Goal: Download file/media

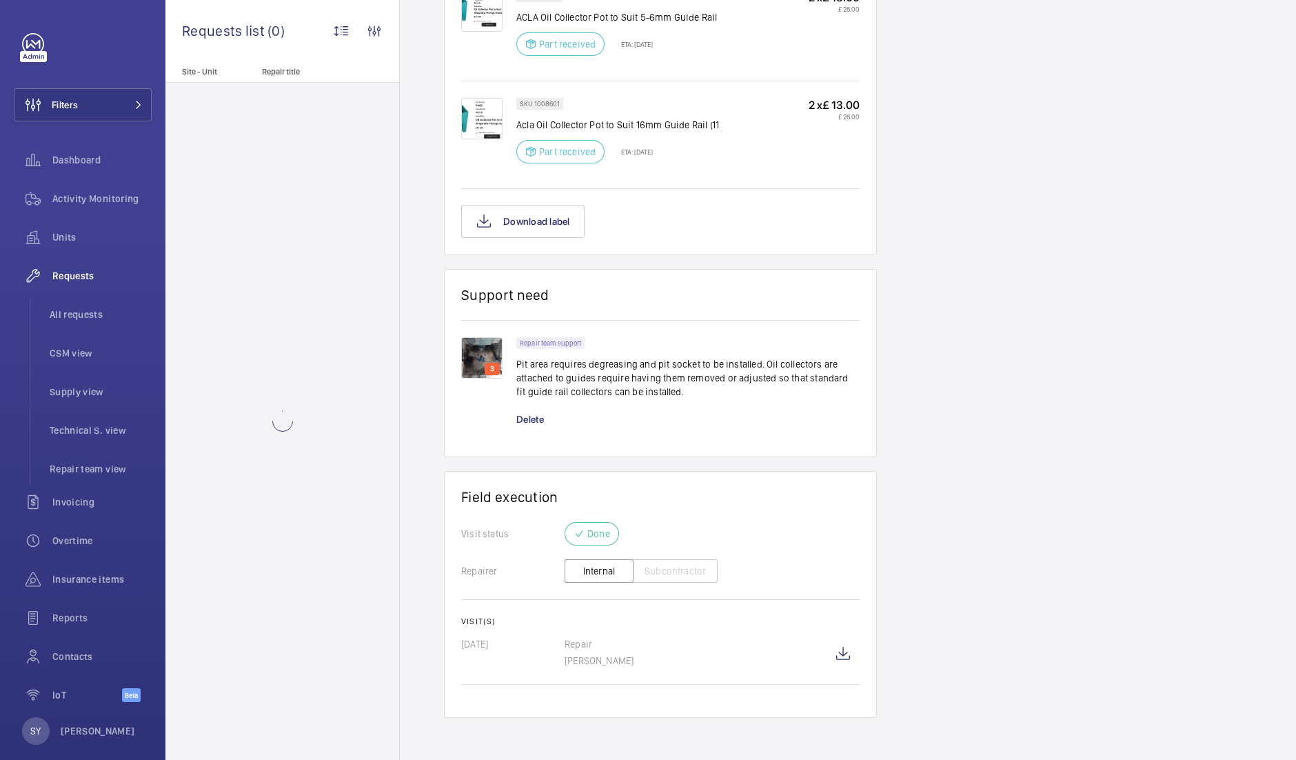
scroll to position [1188, 0]
click at [840, 653] on wm-front-icon-button at bounding box center [843, 651] width 33 height 33
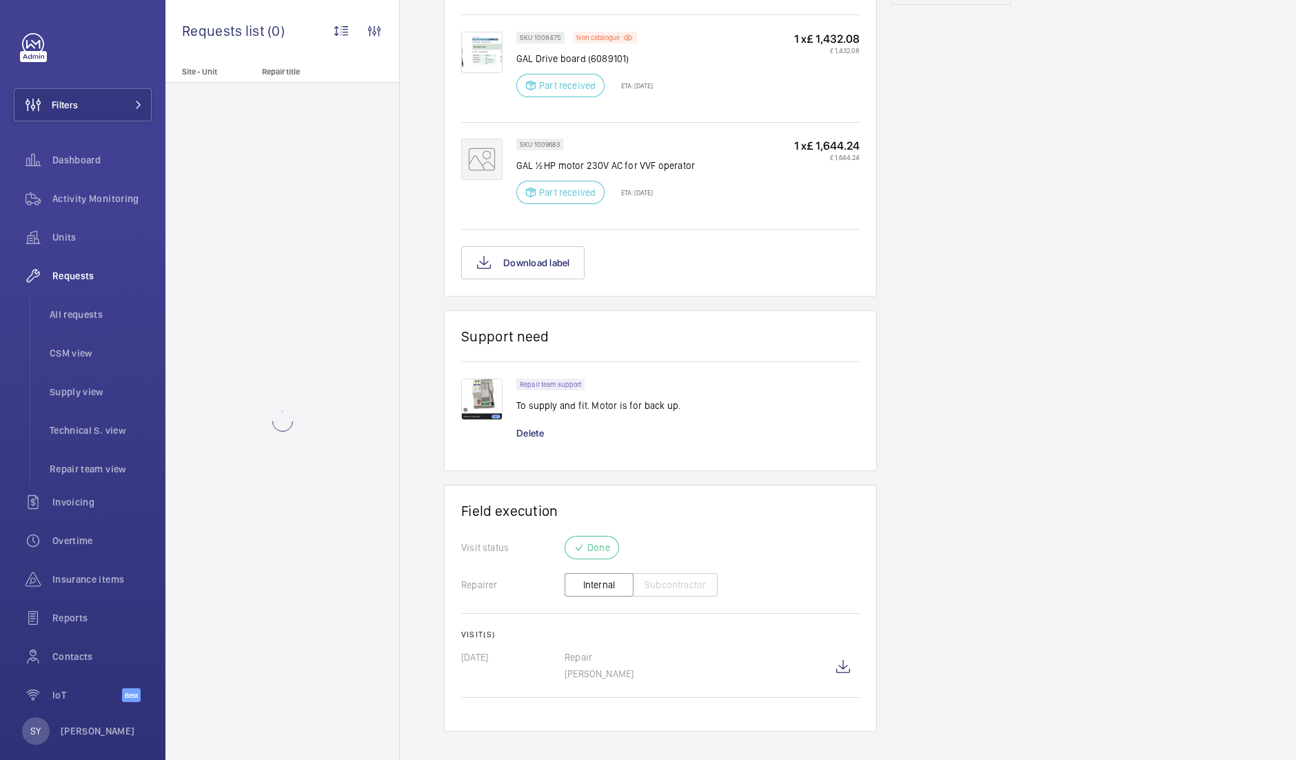
scroll to position [879, 0]
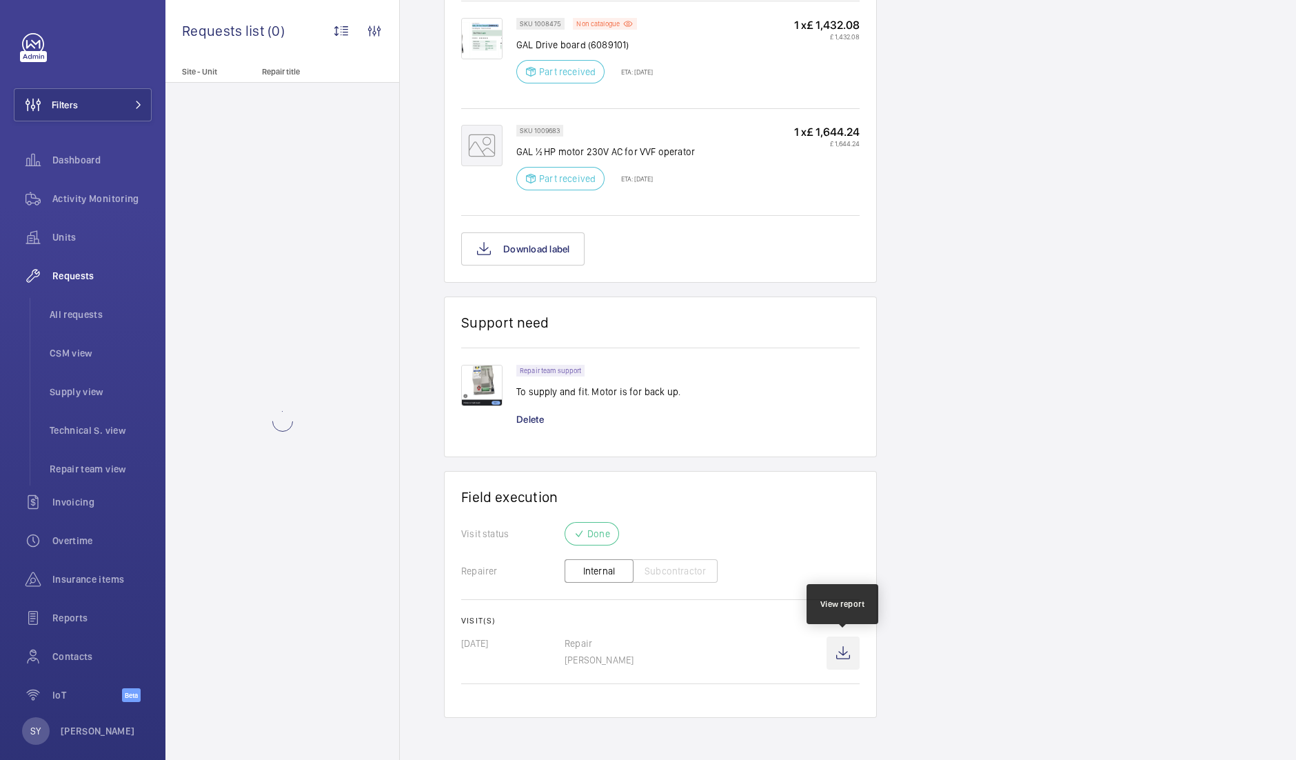
click at [847, 656] on wm-front-icon-button at bounding box center [843, 652] width 33 height 33
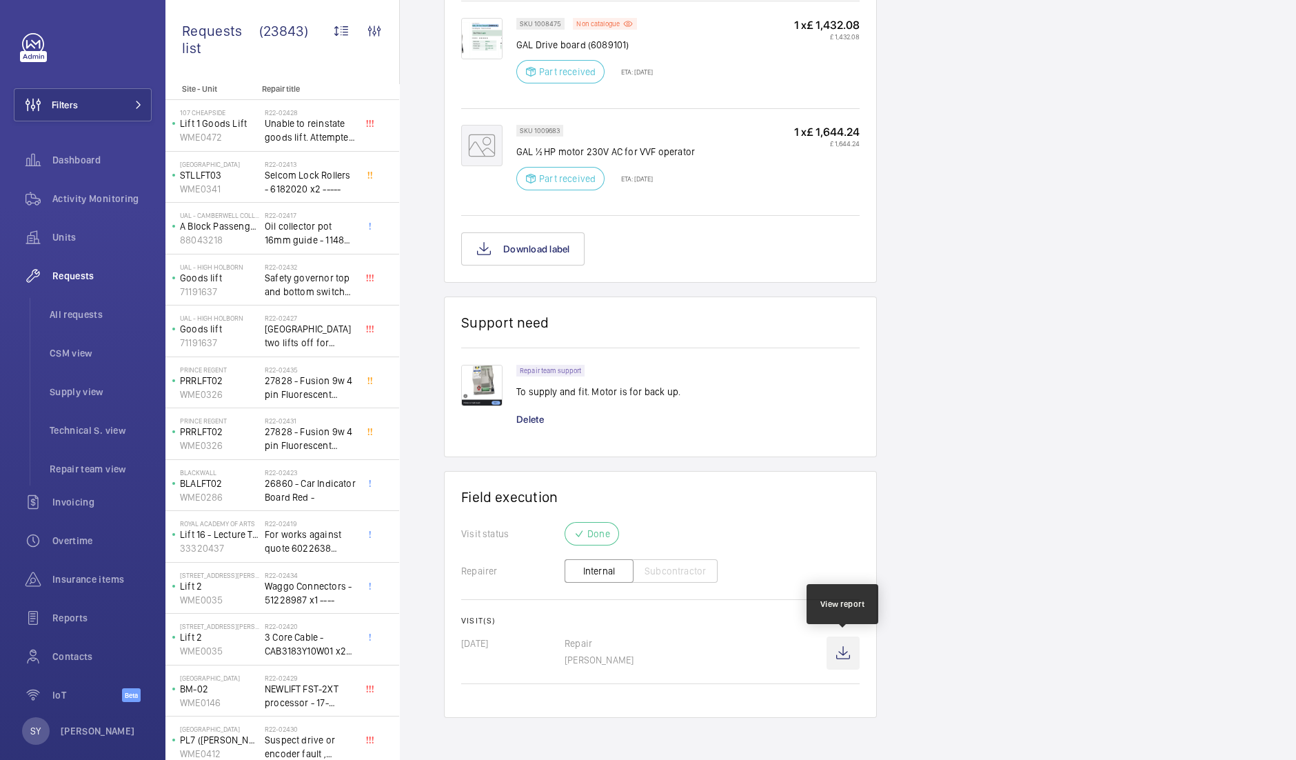
click at [845, 664] on wm-front-icon-button at bounding box center [843, 652] width 33 height 33
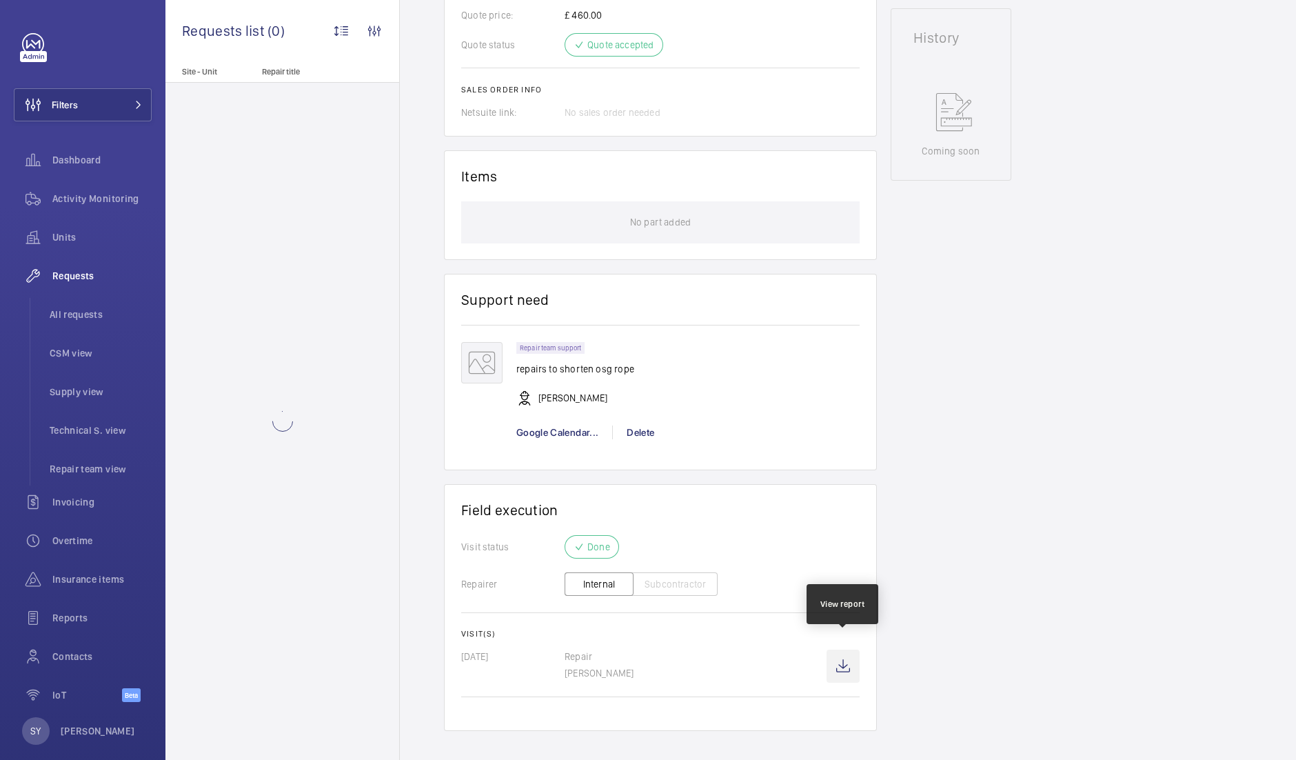
scroll to position [689, 0]
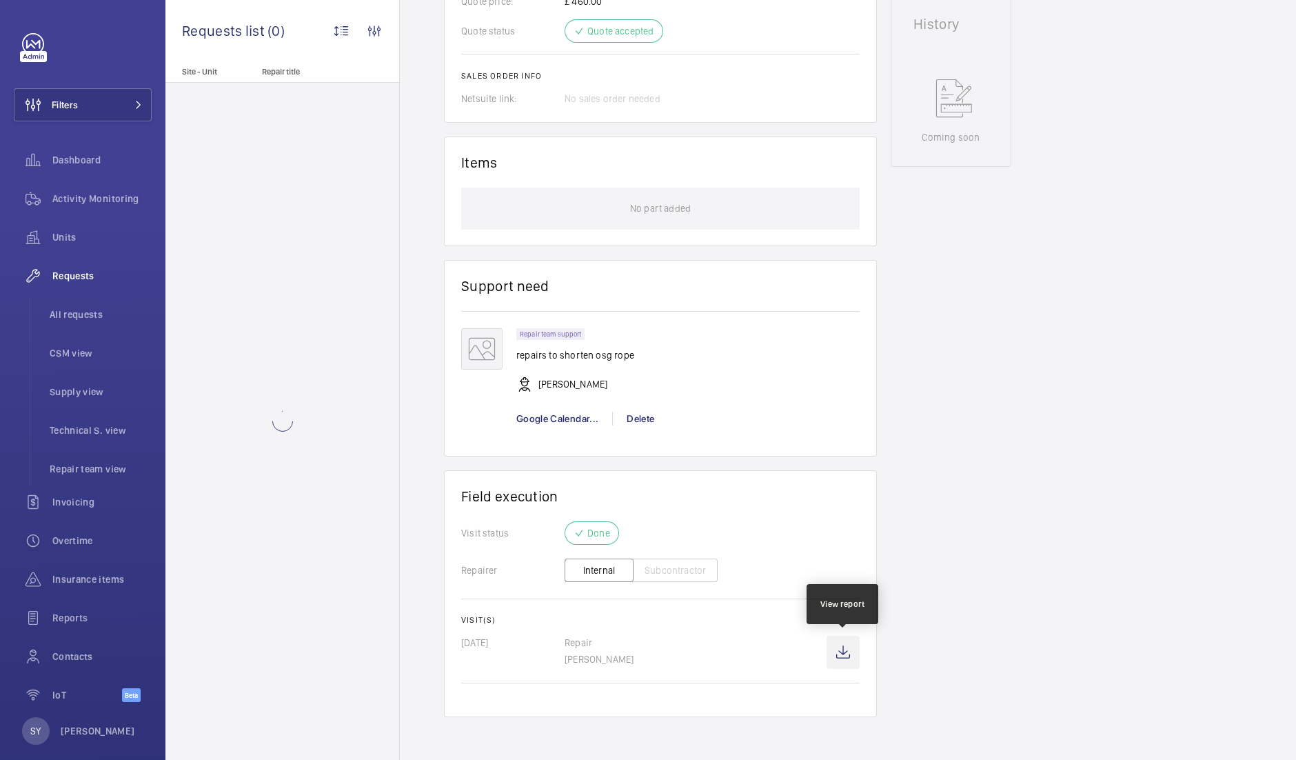
click at [841, 653] on wm-front-icon-button at bounding box center [843, 652] width 33 height 33
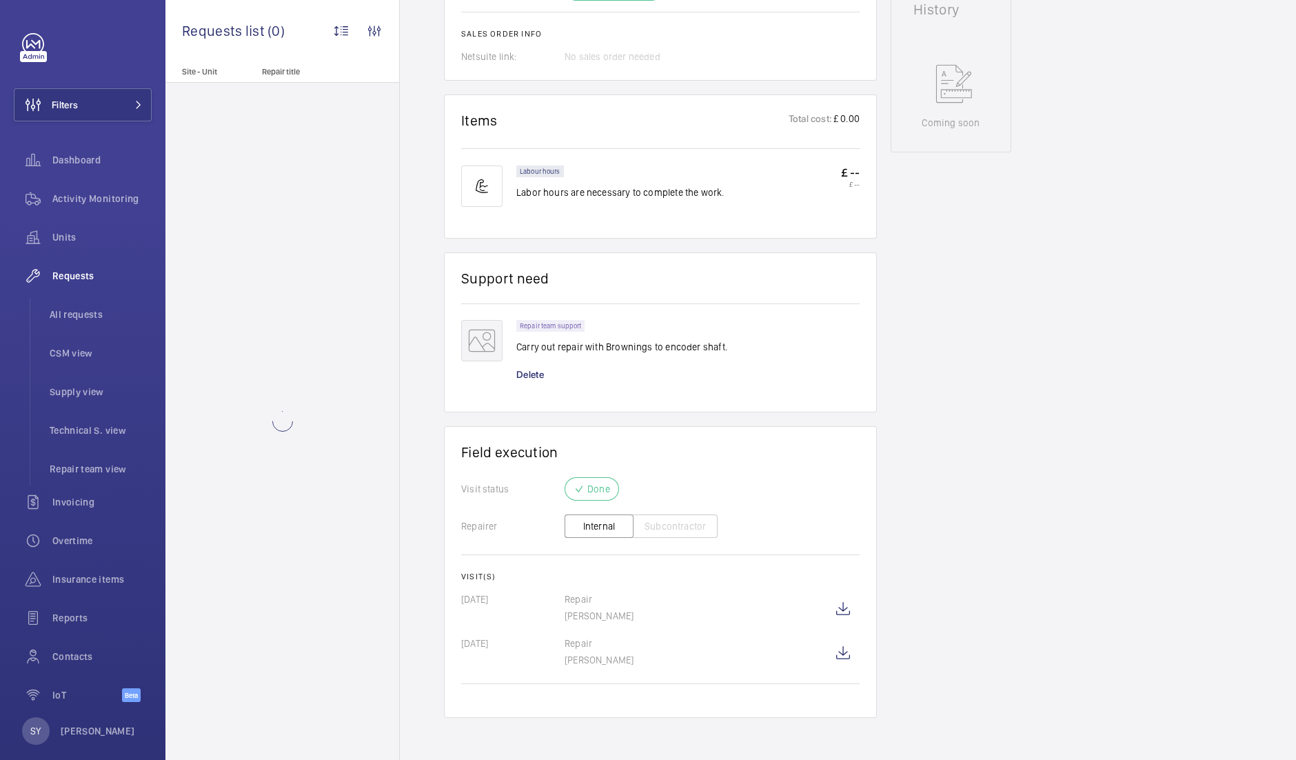
scroll to position [732, 0]
click at [841, 612] on wm-front-icon-button at bounding box center [843, 606] width 33 height 33
click at [840, 654] on wm-front-icon-button at bounding box center [843, 650] width 33 height 33
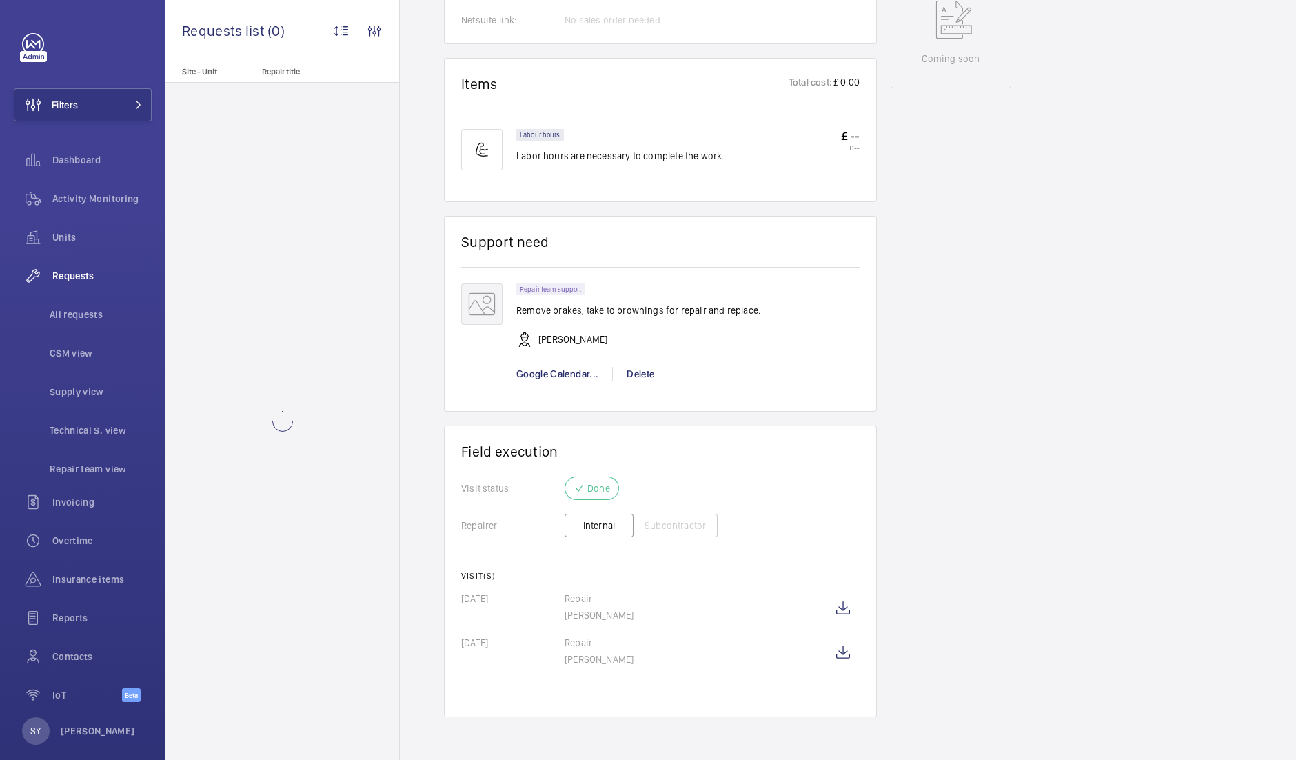
scroll to position [754, 0]
click at [848, 604] on wm-front-icon-button at bounding box center [843, 608] width 33 height 33
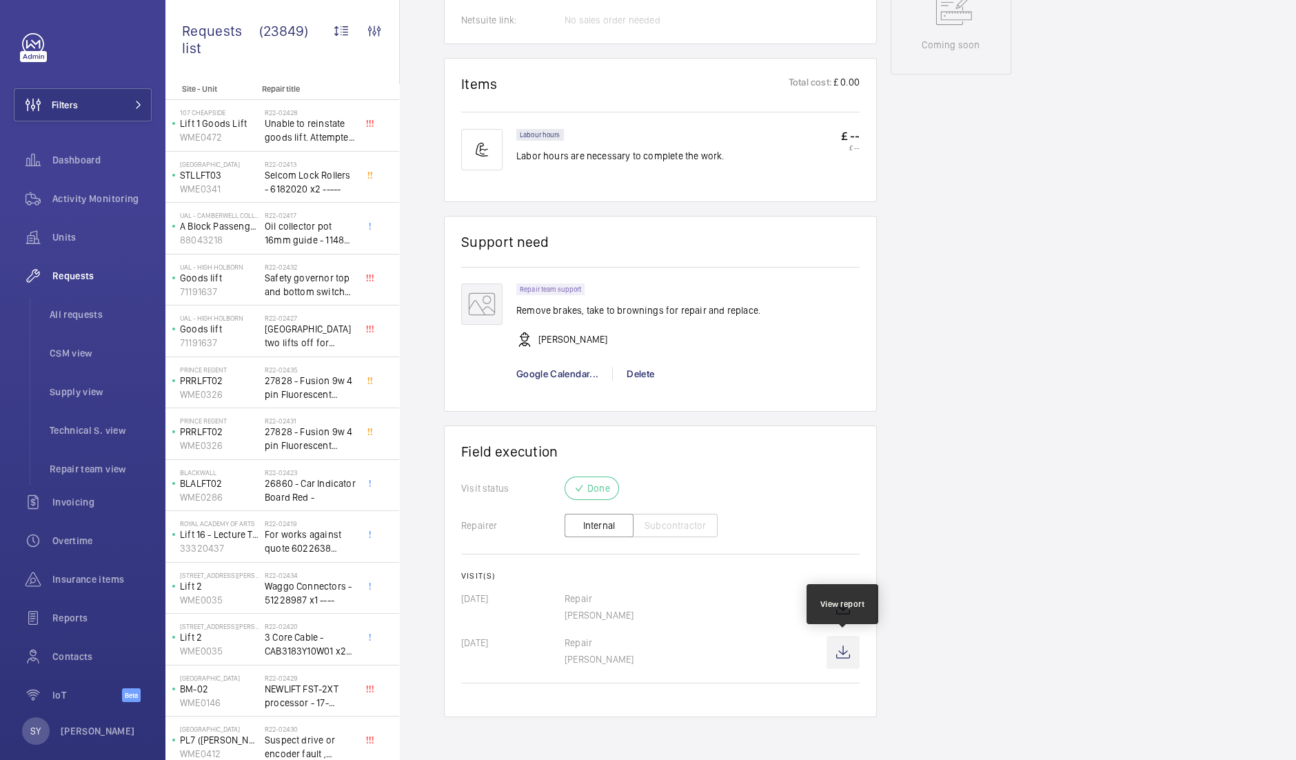
click at [845, 653] on wm-front-icon-button at bounding box center [843, 652] width 33 height 33
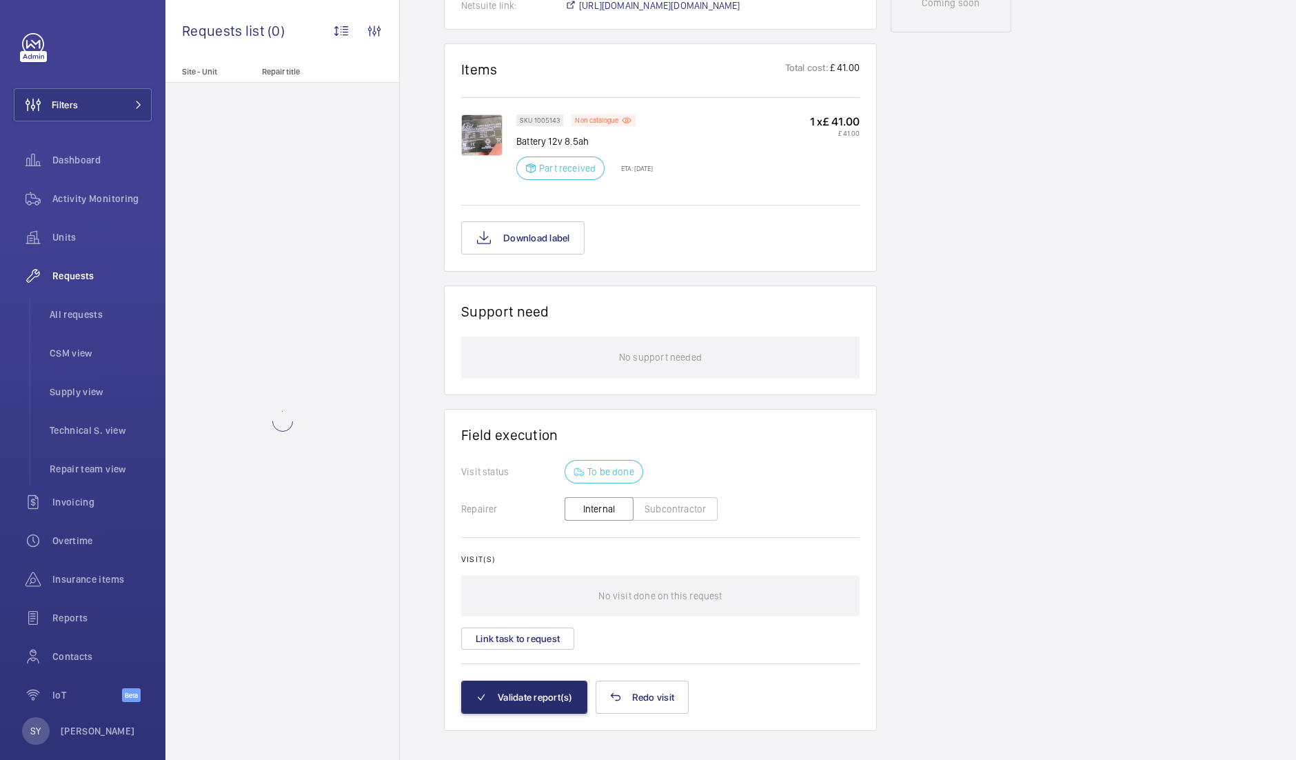
scroll to position [810, 0]
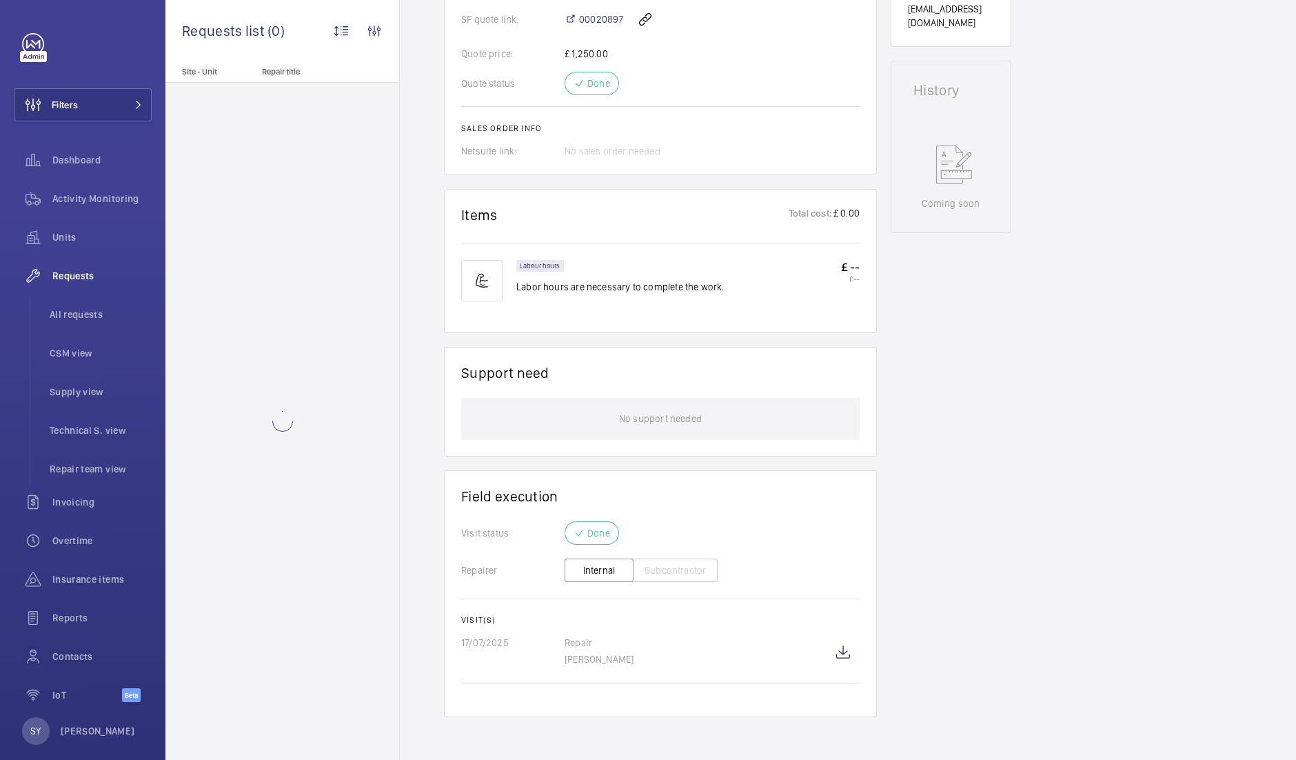
scroll to position [623, 0]
click at [838, 653] on wm-front-icon-button at bounding box center [843, 652] width 33 height 33
